Goal: Task Accomplishment & Management: Manage account settings

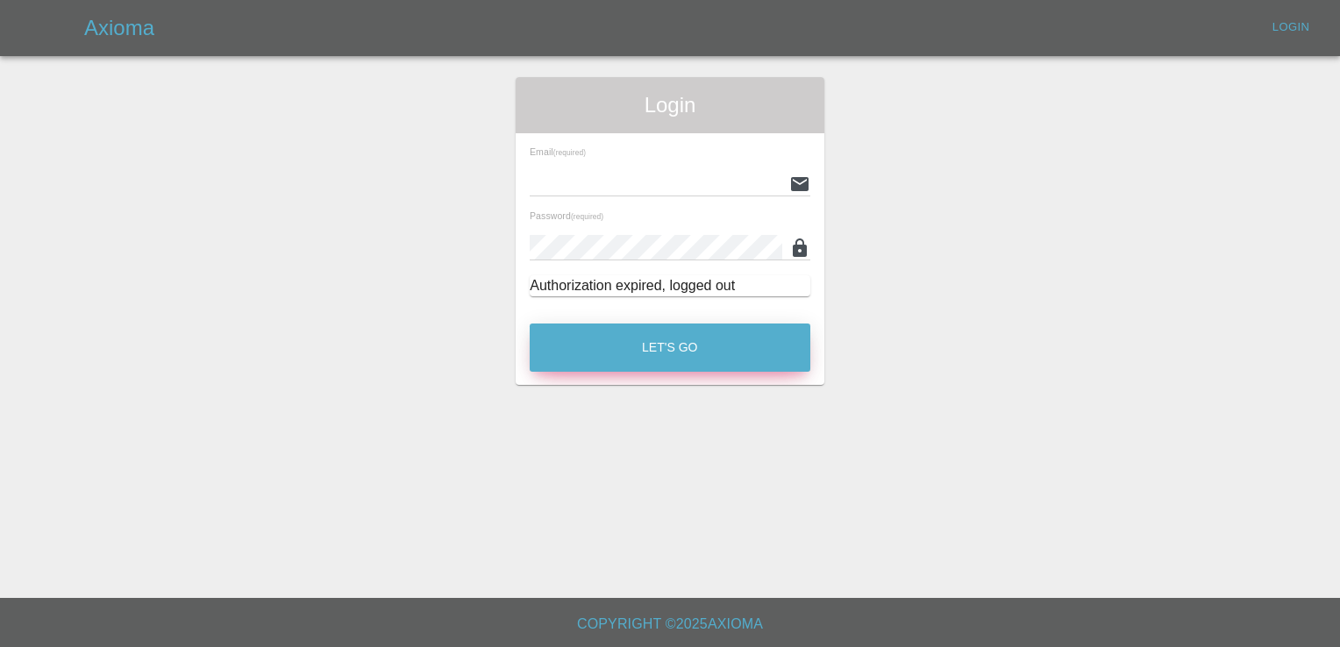
type input "[EMAIL_ADDRESS][DOMAIN_NAME]"
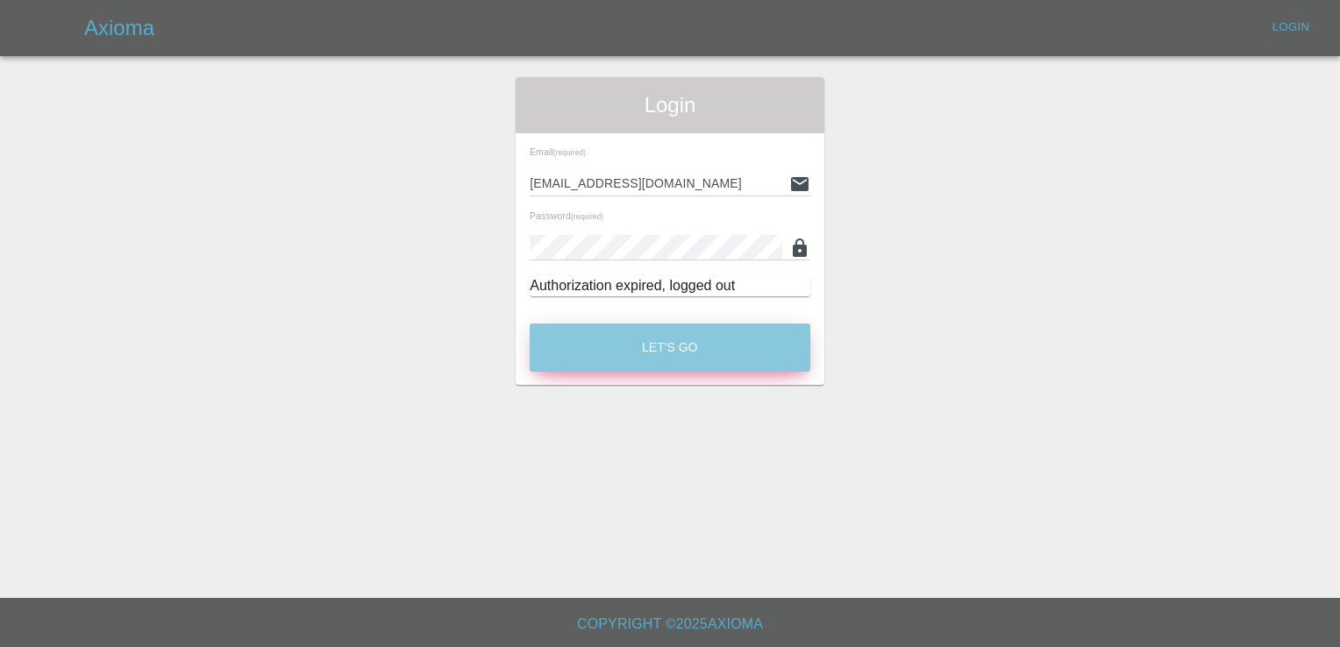
click at [679, 354] on button "Let's Go" at bounding box center [670, 348] width 281 height 48
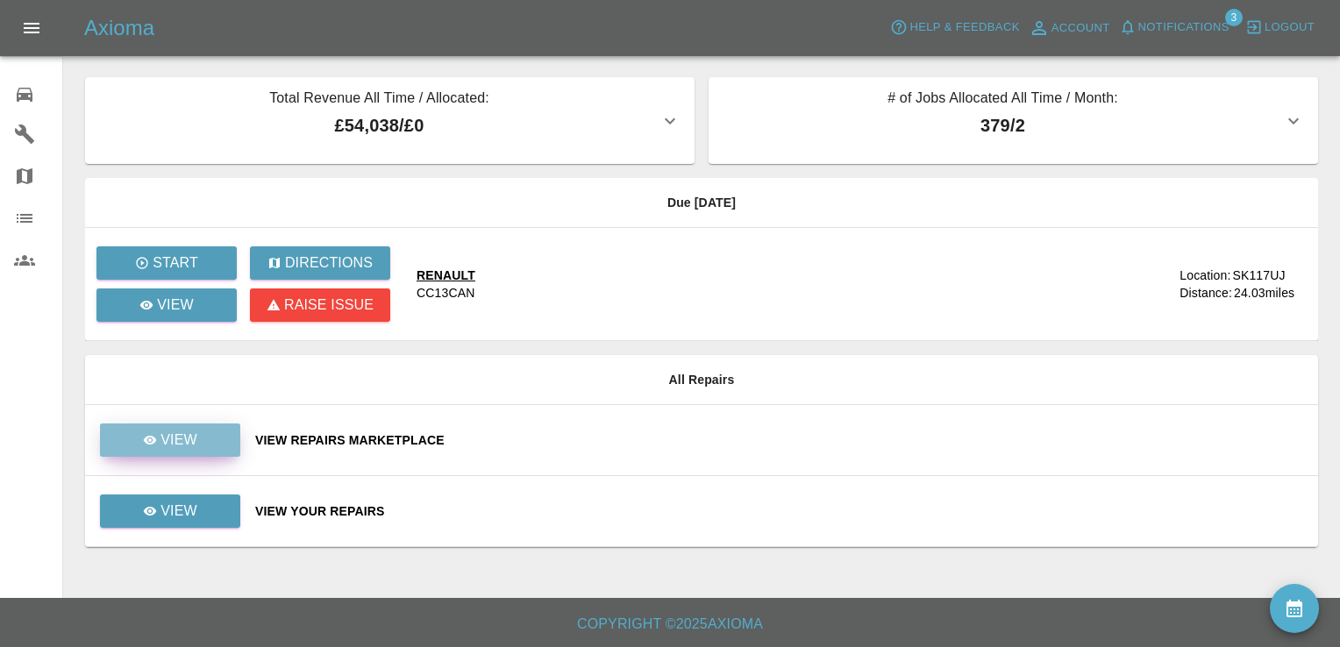
click at [205, 443] on link "View" at bounding box center [170, 439] width 140 height 33
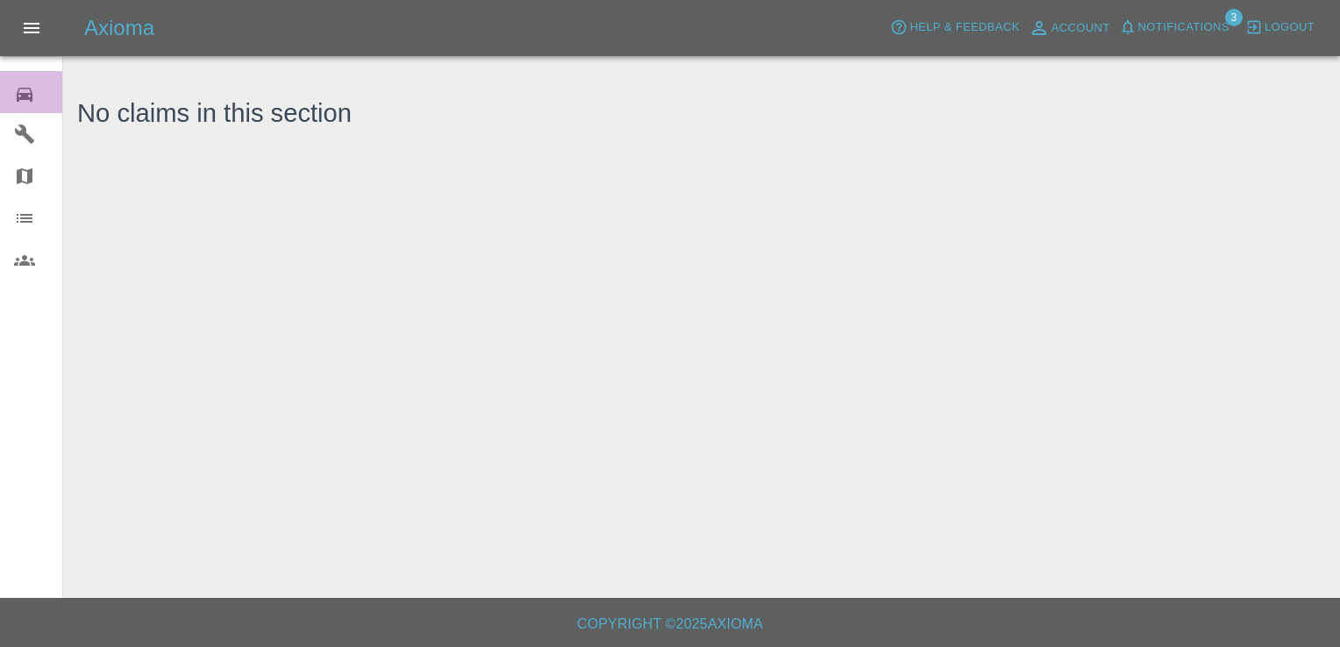
click at [25, 93] on icon at bounding box center [25, 95] width 16 height 14
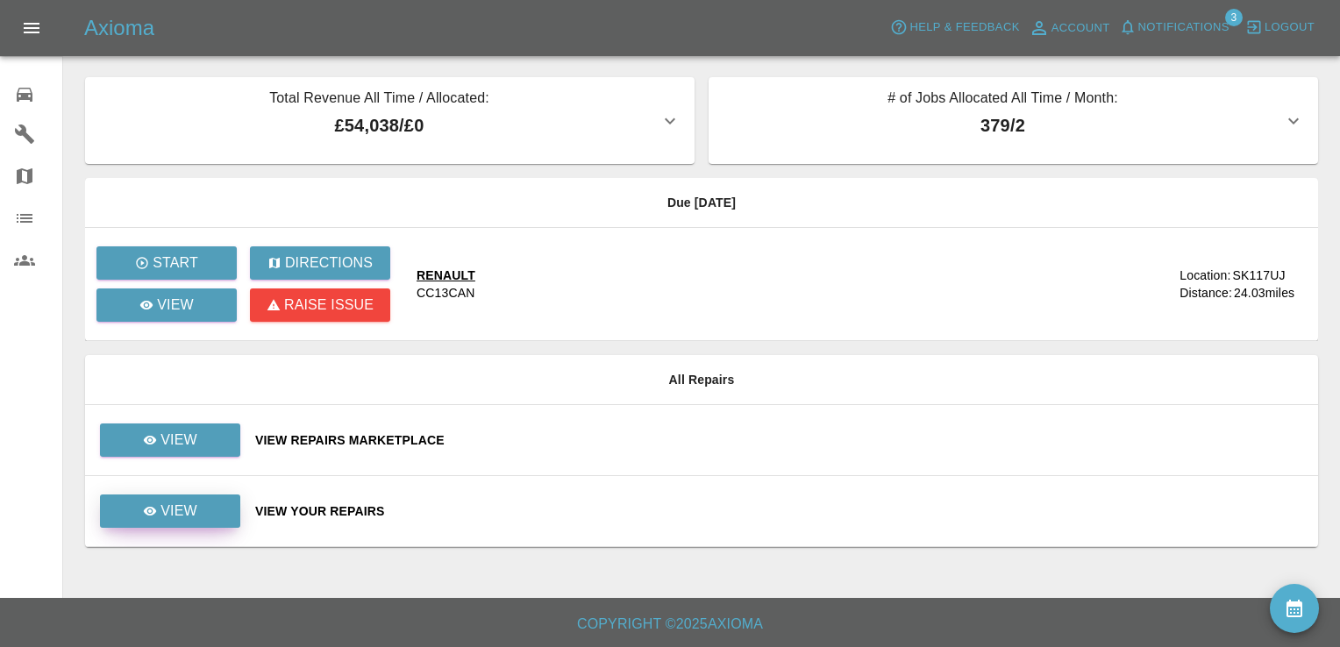
click at [211, 512] on link "View" at bounding box center [170, 510] width 140 height 33
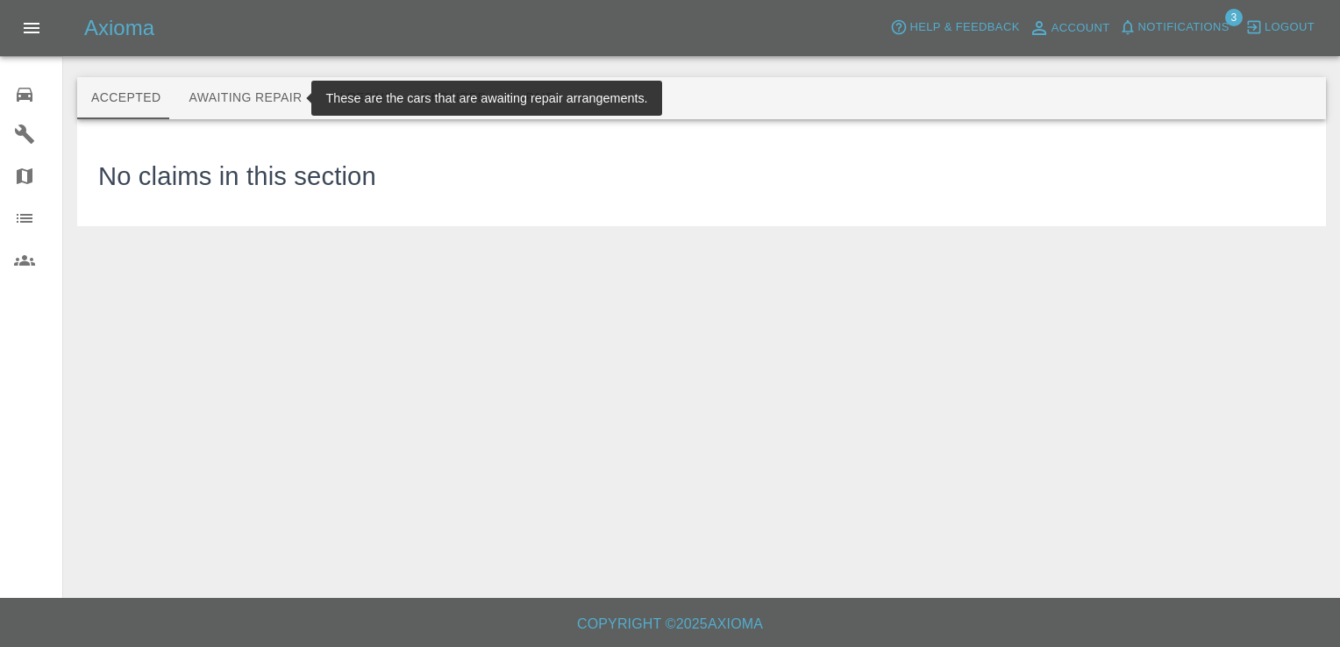
click at [248, 96] on button "Awaiting Repair" at bounding box center [244, 98] width 141 height 42
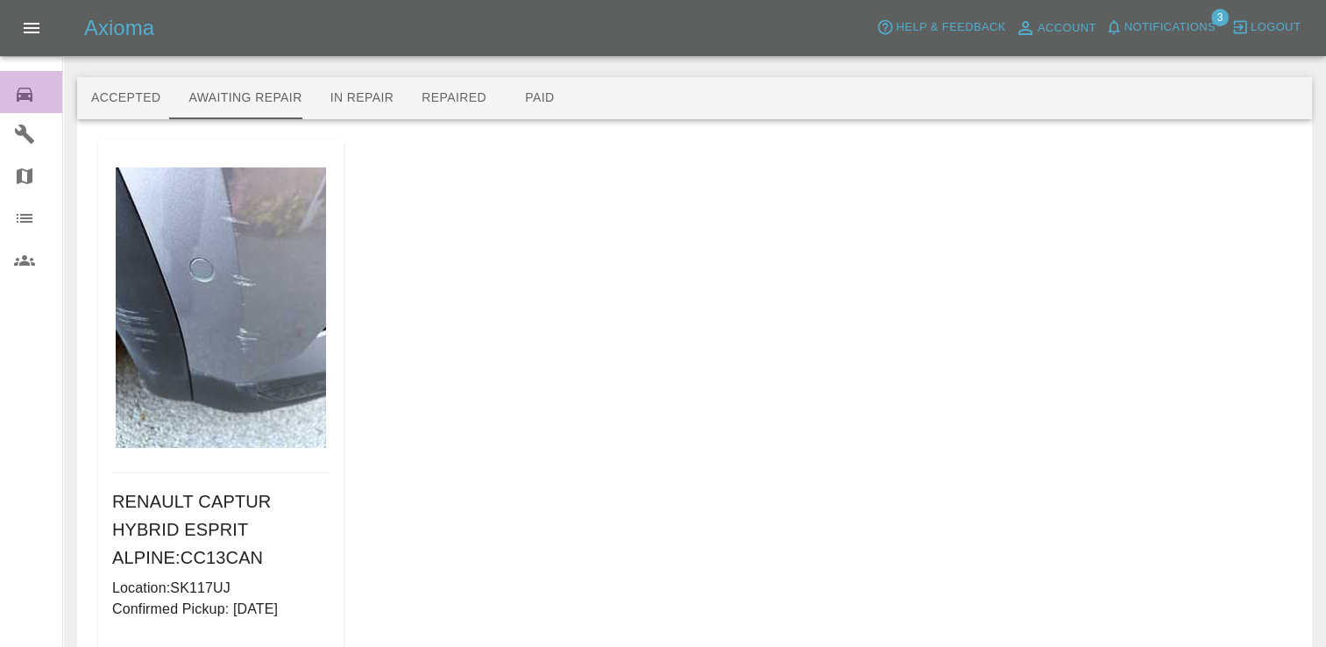
click at [18, 92] on icon at bounding box center [25, 95] width 16 height 14
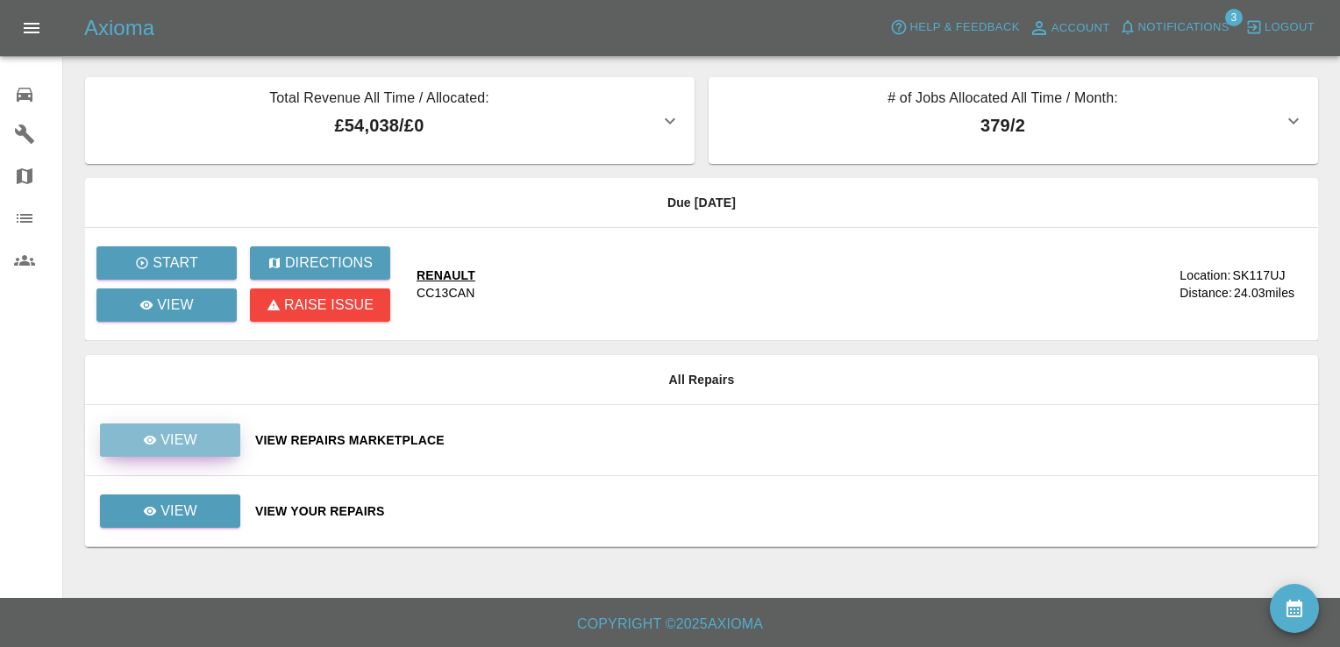
click at [177, 426] on link "View" at bounding box center [170, 439] width 140 height 33
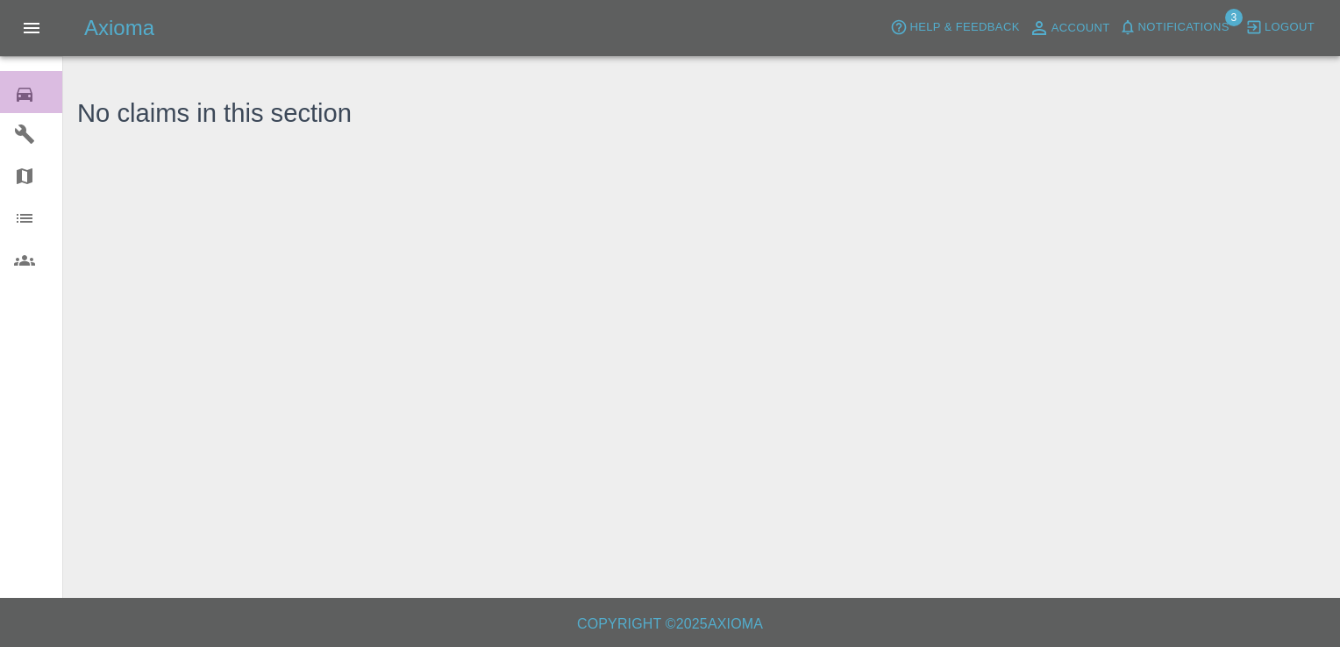
click at [33, 85] on icon at bounding box center [24, 94] width 21 height 21
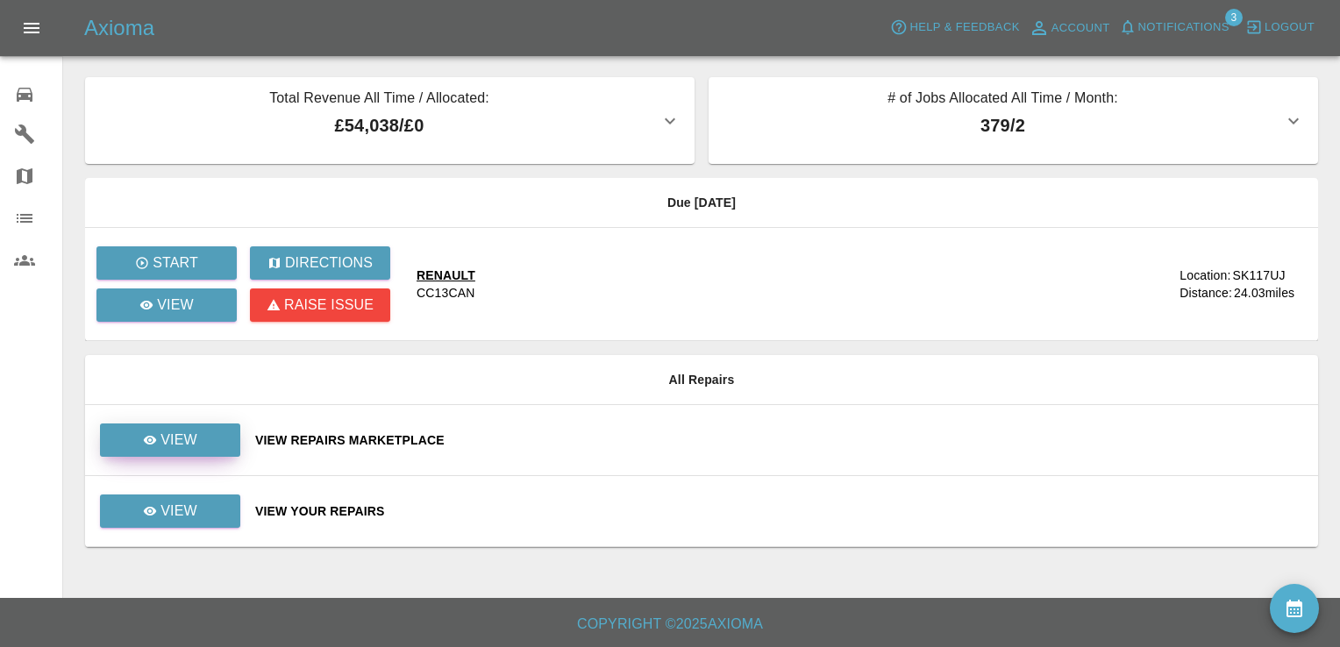
click at [200, 437] on link "View" at bounding box center [170, 439] width 140 height 33
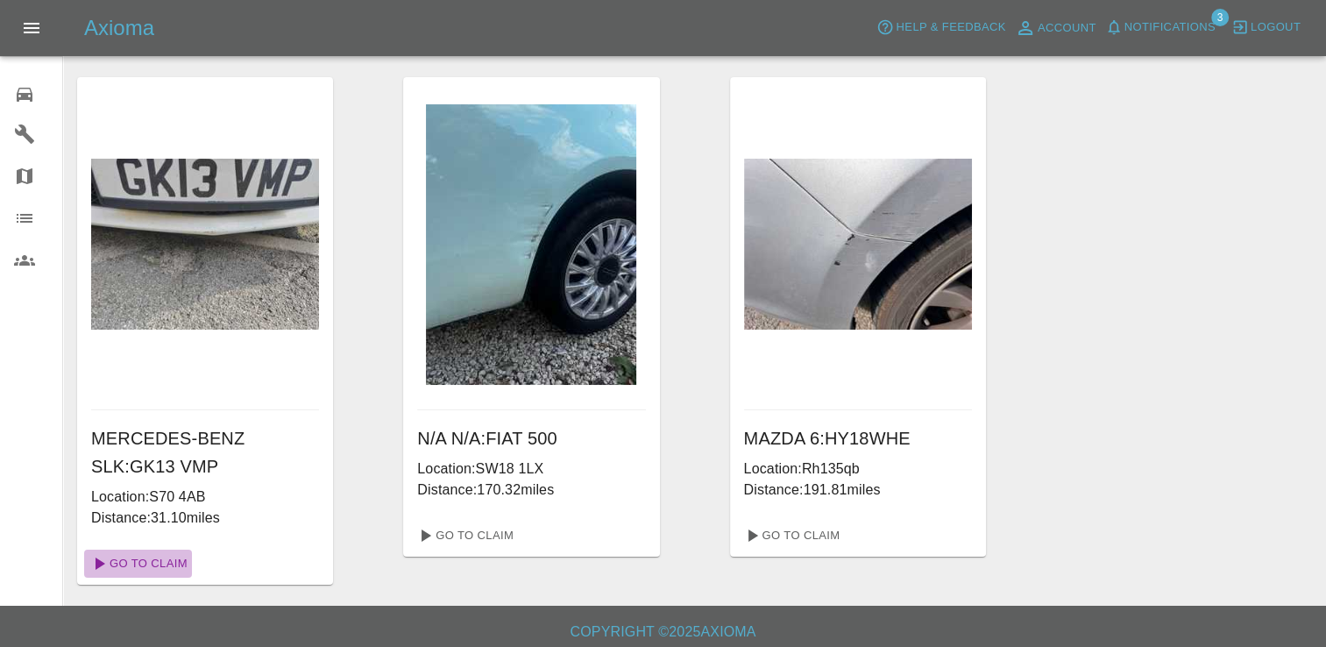
click at [153, 565] on link "Go To Claim" at bounding box center [138, 564] width 108 height 28
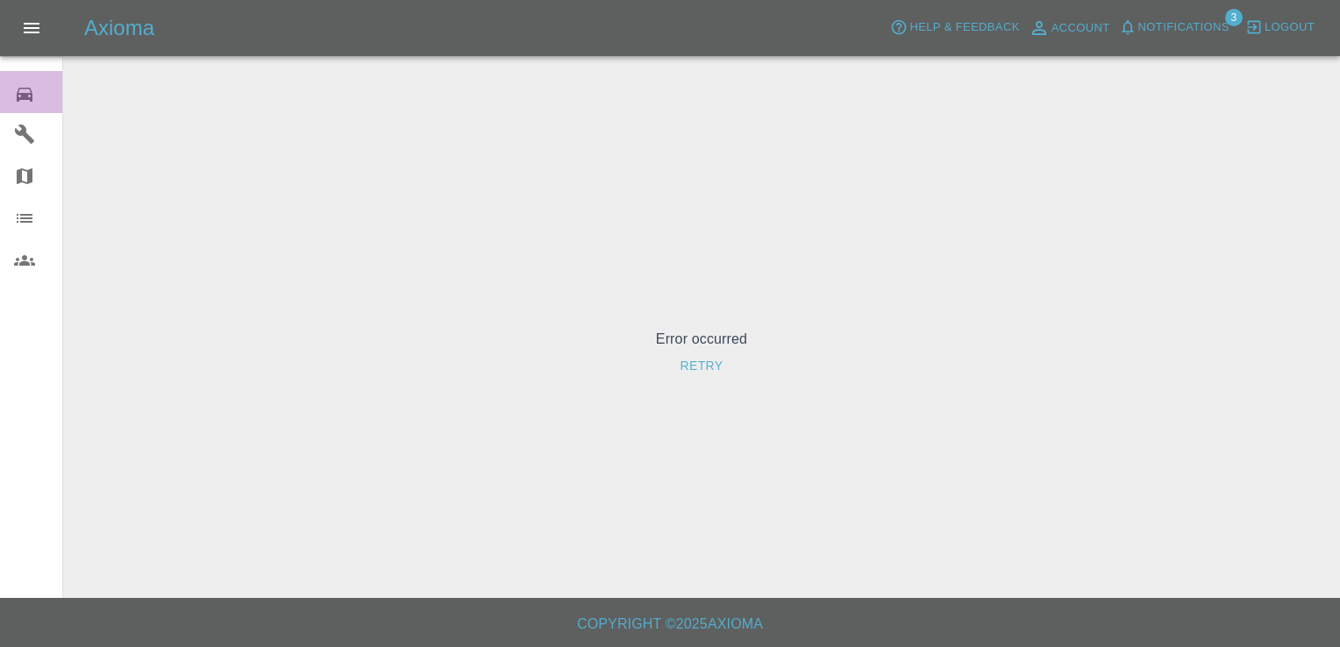
click at [38, 100] on div "0" at bounding box center [38, 92] width 49 height 25
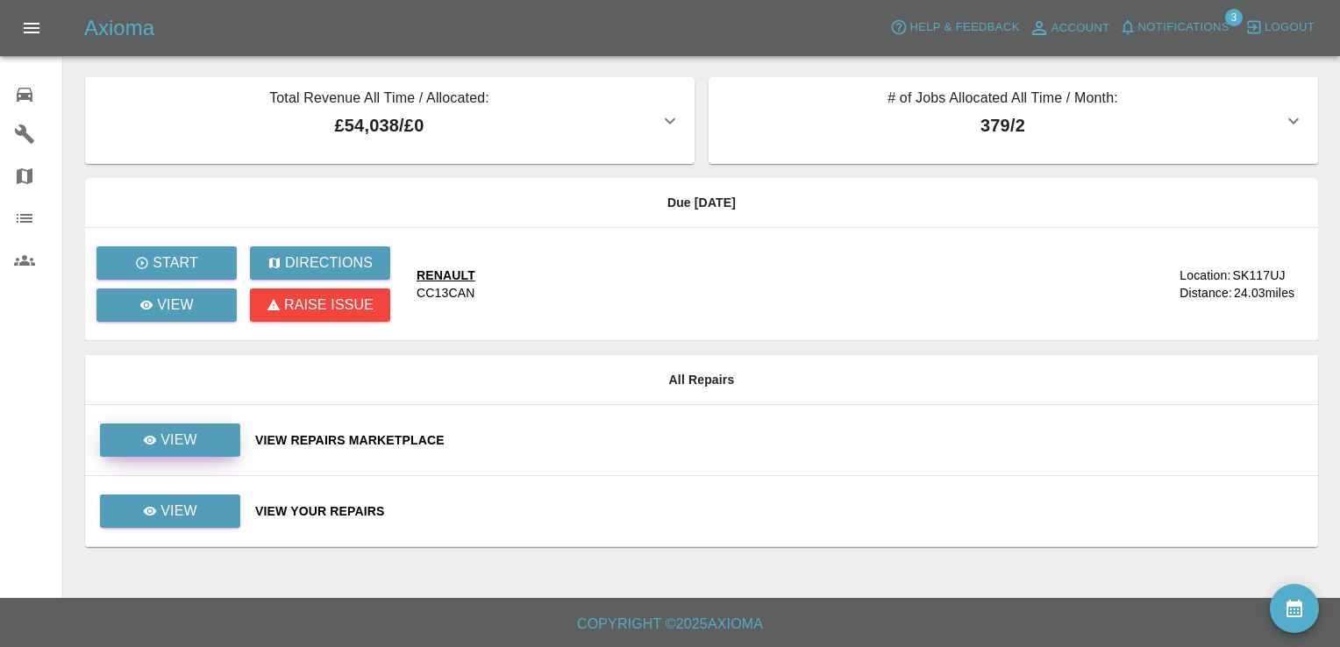
click at [192, 437] on p "View" at bounding box center [178, 440] width 37 height 21
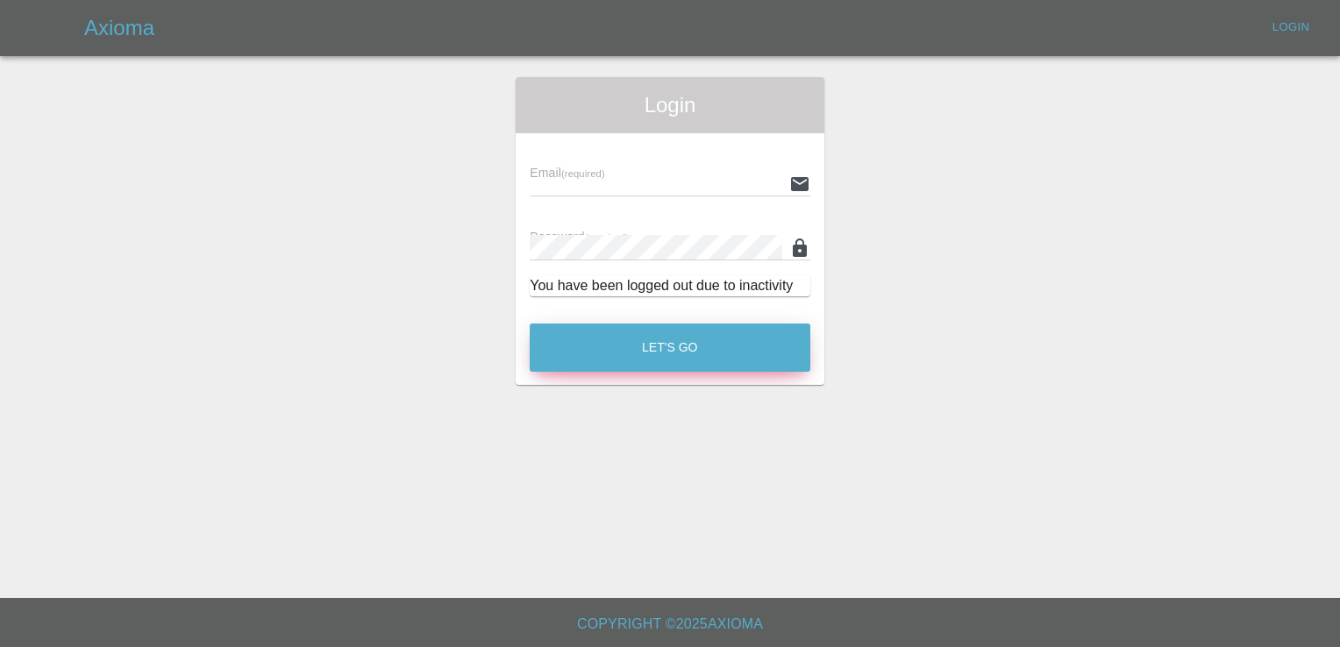
type input "[EMAIL_ADDRESS][DOMAIN_NAME]"
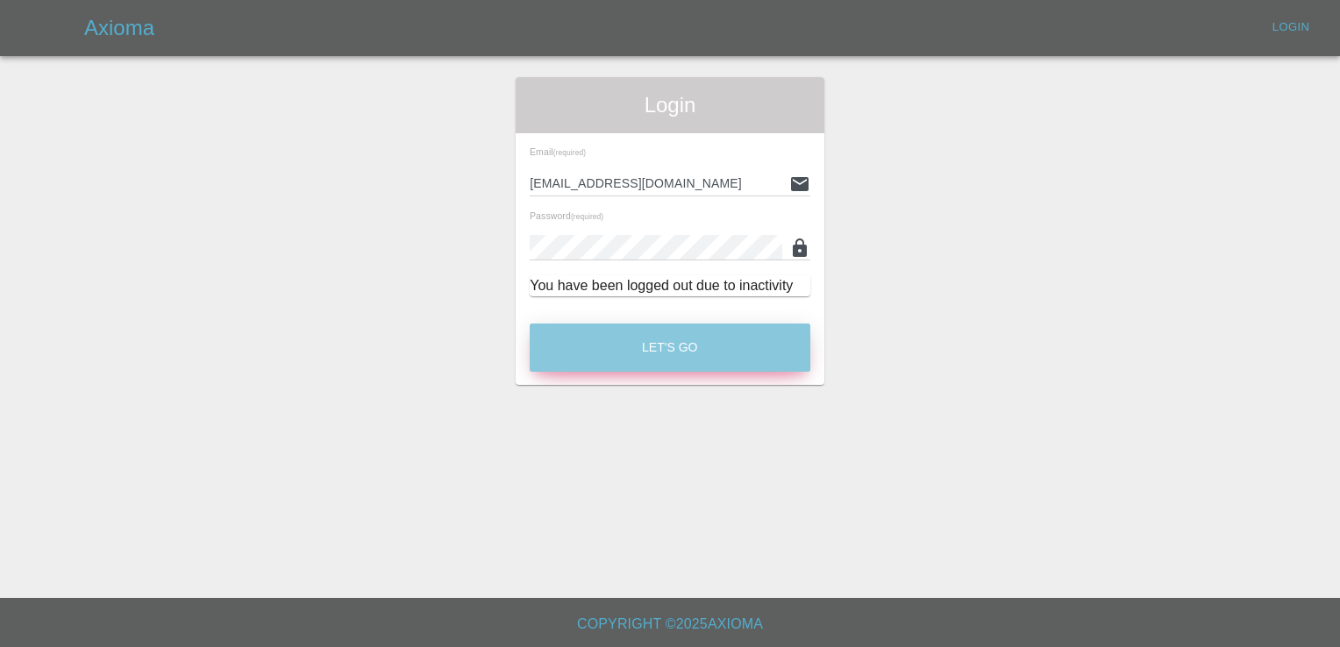
click at [689, 346] on button "Let's Go" at bounding box center [670, 348] width 281 height 48
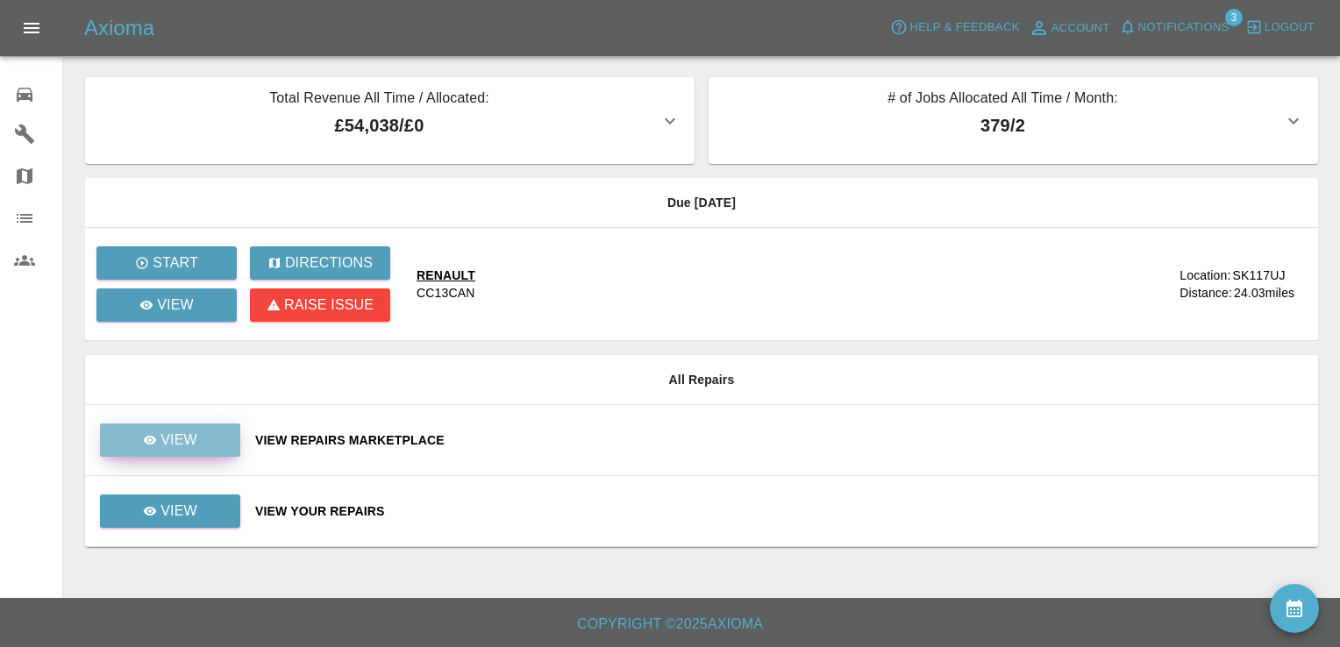
click at [208, 427] on link "View" at bounding box center [170, 439] width 140 height 33
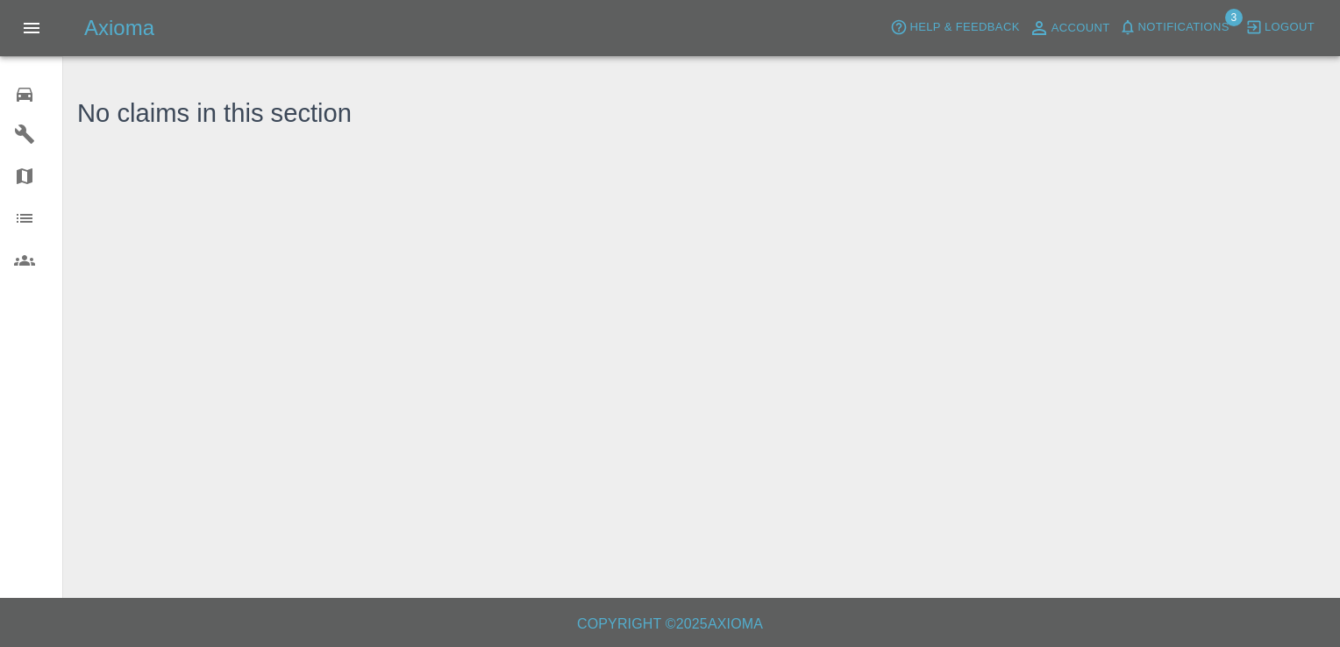
click at [25, 91] on icon at bounding box center [24, 94] width 21 height 21
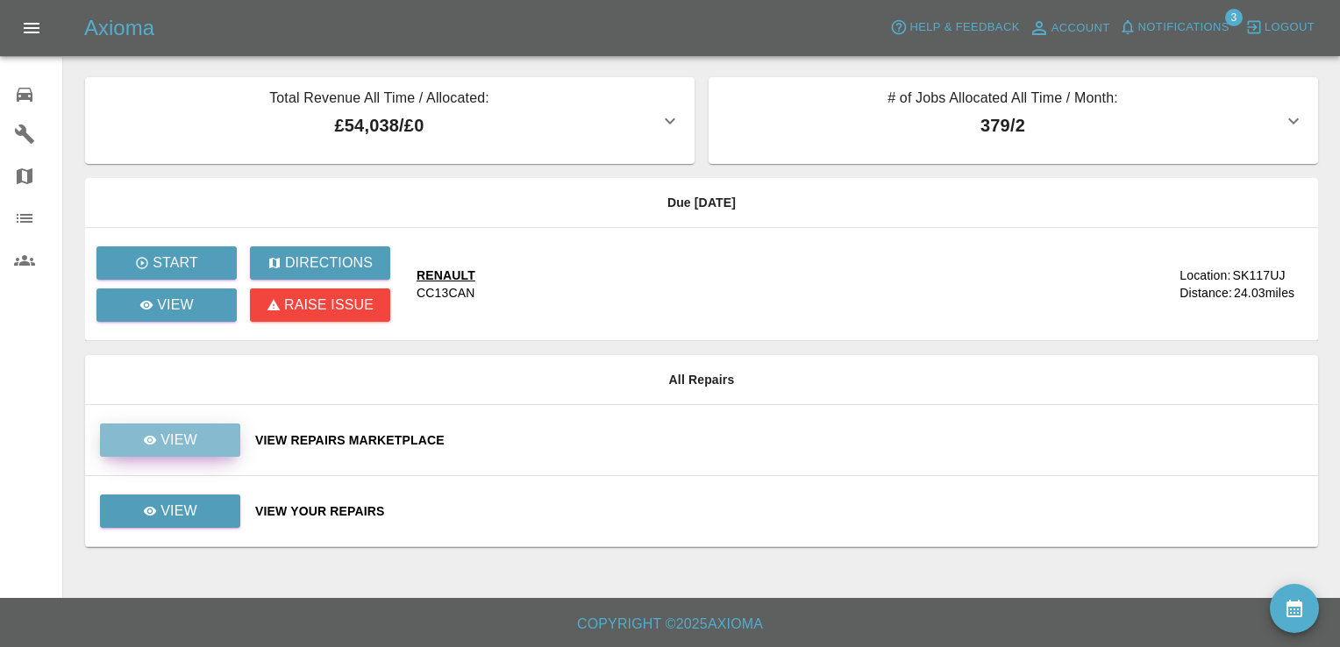
click at [187, 433] on p "View" at bounding box center [178, 440] width 37 height 21
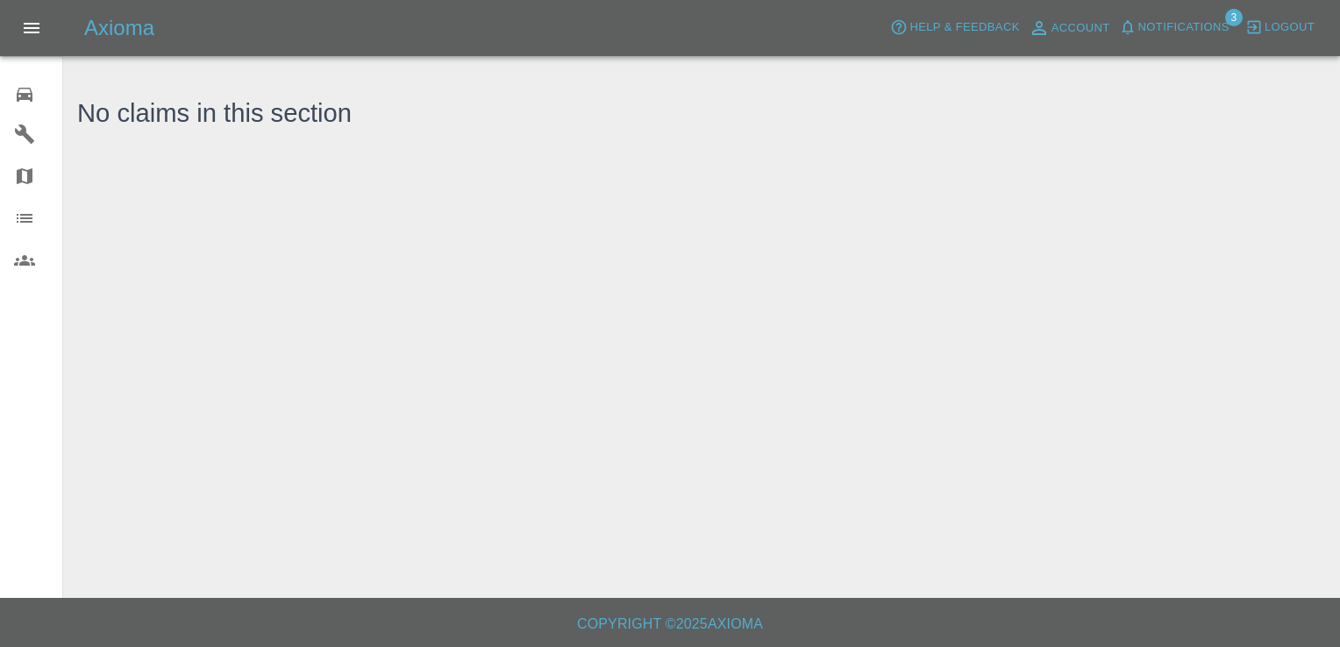
click at [33, 94] on icon at bounding box center [24, 94] width 21 height 21
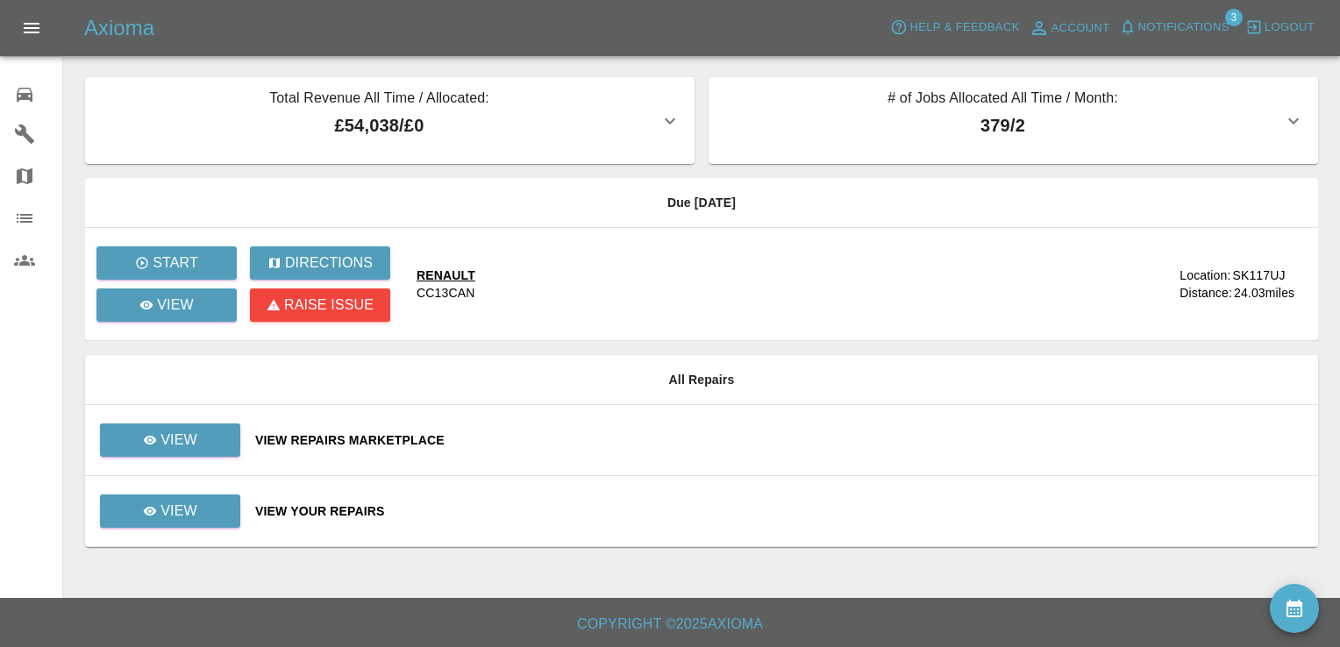
click at [231, 419] on td "View" at bounding box center [163, 440] width 156 height 71
click at [219, 436] on link "View" at bounding box center [170, 439] width 140 height 33
